Goal: Task Accomplishment & Management: Use online tool/utility

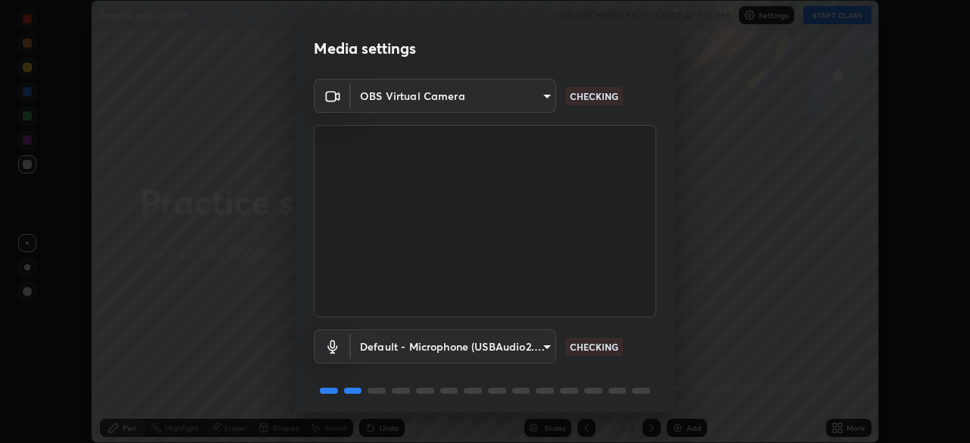
scroll to position [54, 0]
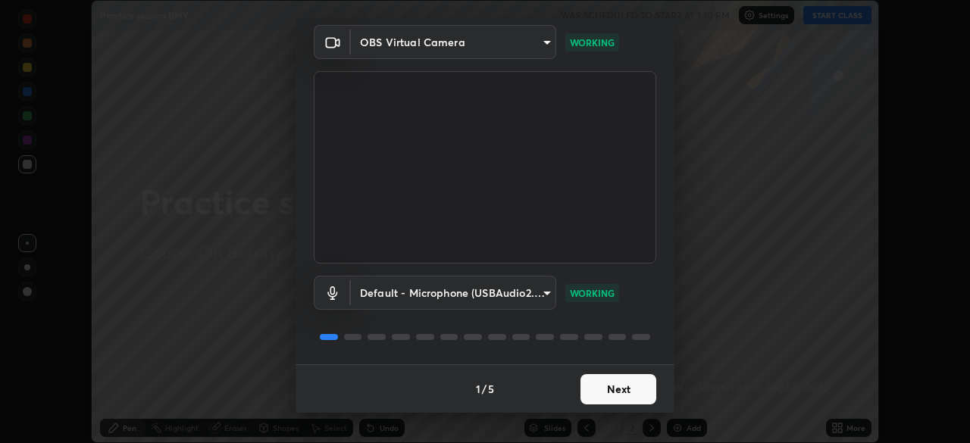
click at [631, 396] on button "Next" at bounding box center [619, 389] width 76 height 30
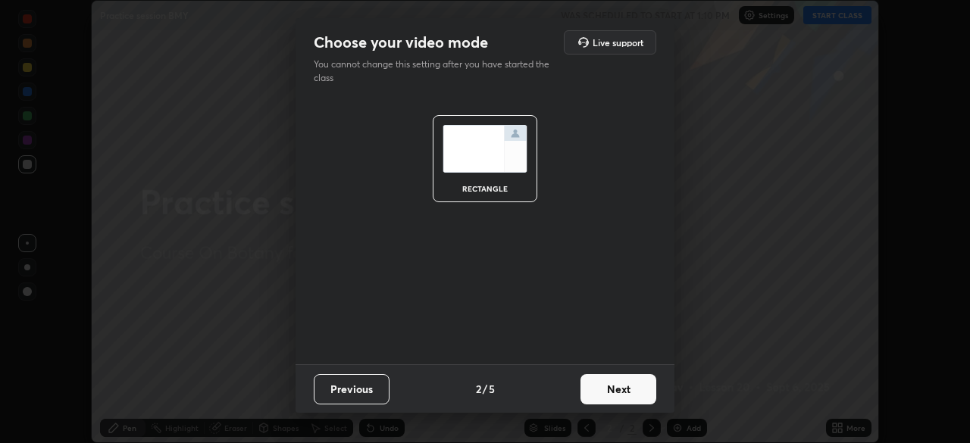
click at [629, 399] on button "Next" at bounding box center [619, 389] width 76 height 30
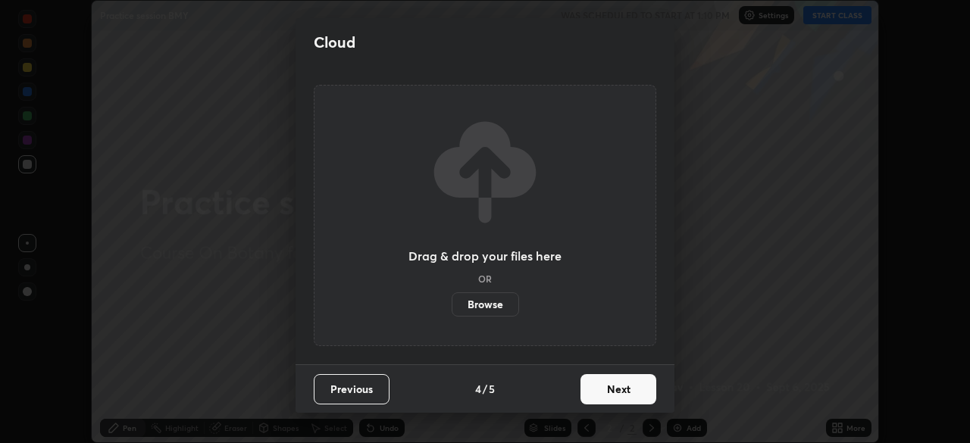
click at [626, 400] on button "Next" at bounding box center [619, 389] width 76 height 30
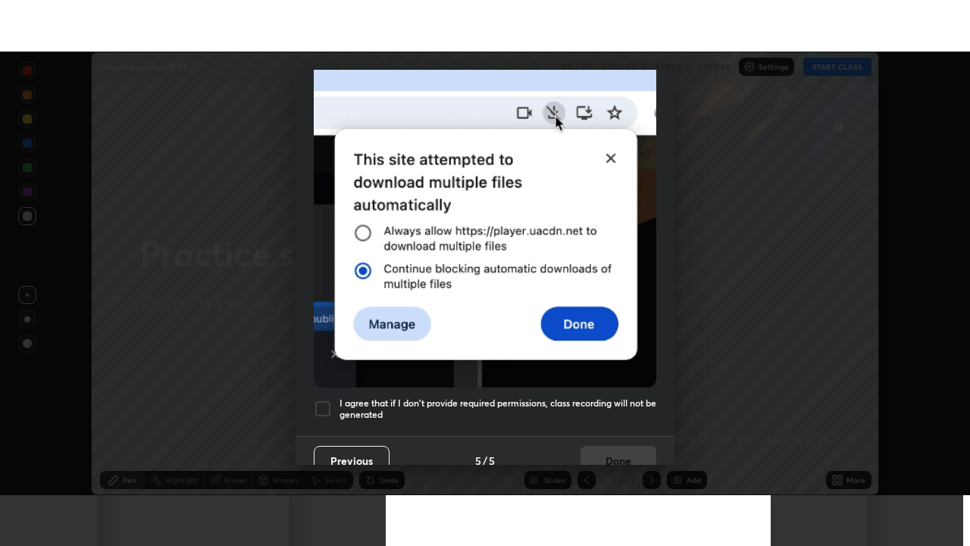
scroll to position [363, 0]
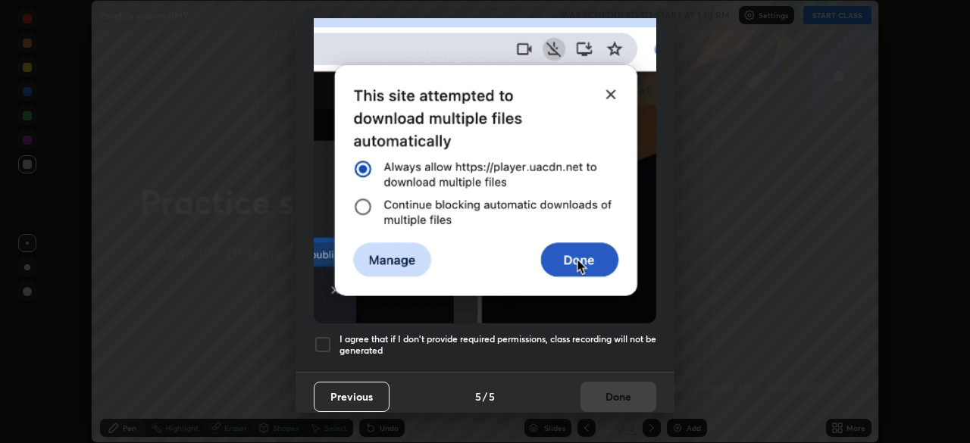
click at [324, 336] on div at bounding box center [323, 345] width 18 height 18
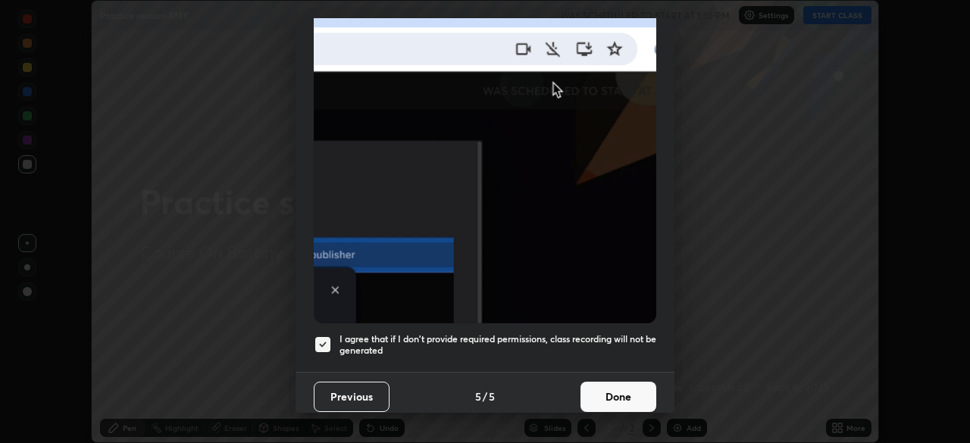
click at [629, 392] on button "Done" at bounding box center [619, 397] width 76 height 30
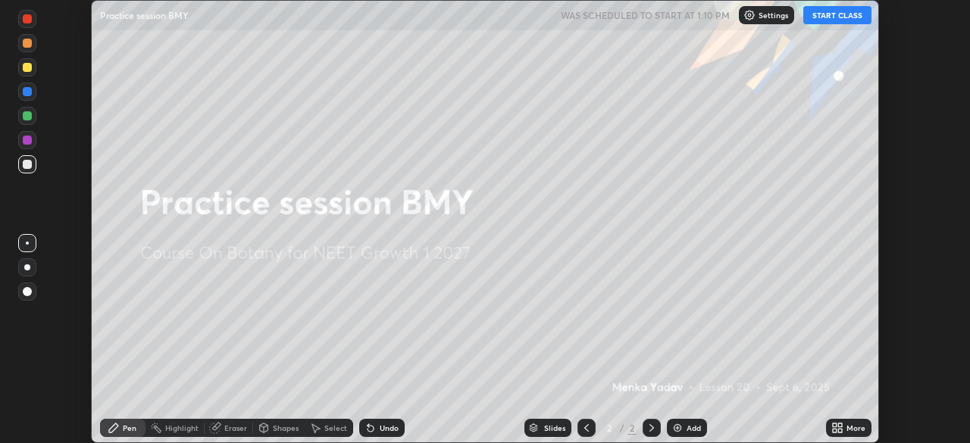
click at [858, 17] on button "START CLASS" at bounding box center [837, 15] width 68 height 18
click at [849, 427] on div "More" at bounding box center [856, 428] width 19 height 8
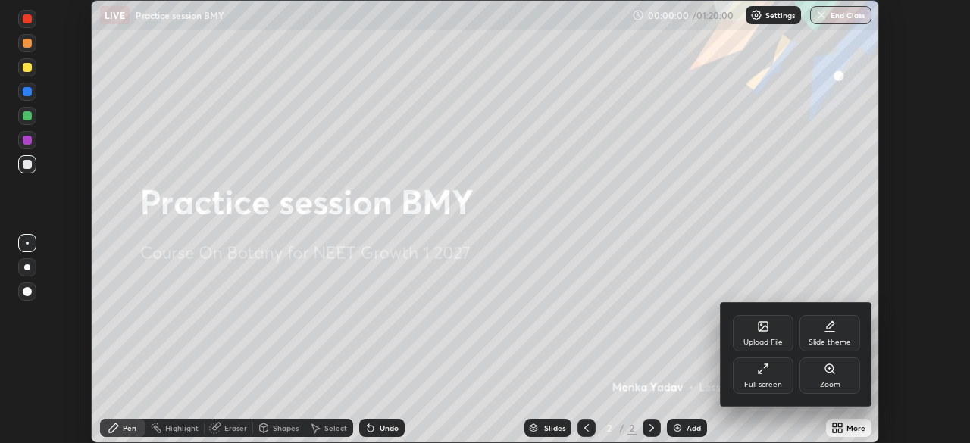
click at [780, 379] on div "Full screen" at bounding box center [763, 376] width 61 height 36
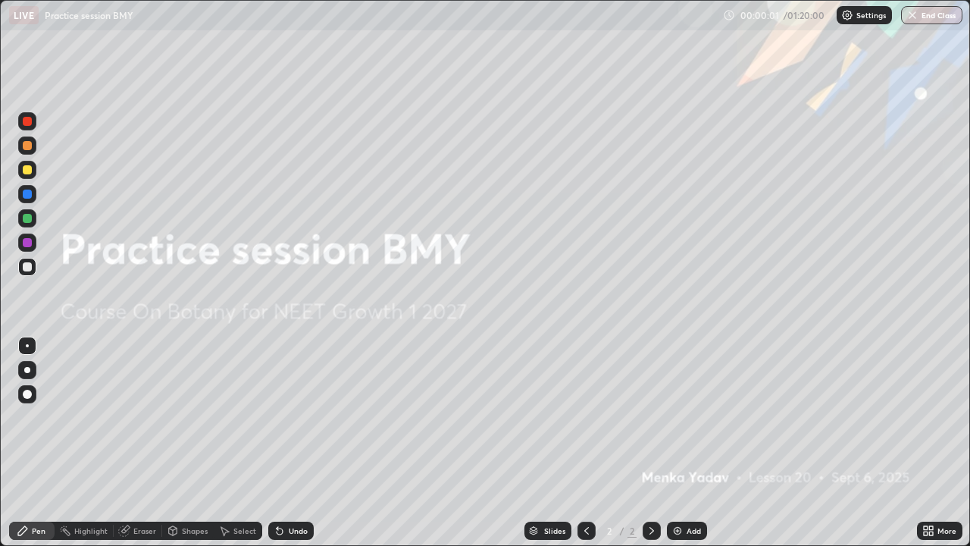
scroll to position [546, 970]
click at [0, 443] on div "Setting up your live class" at bounding box center [485, 273] width 970 height 546
